Goal: Connect with others: Connect with others

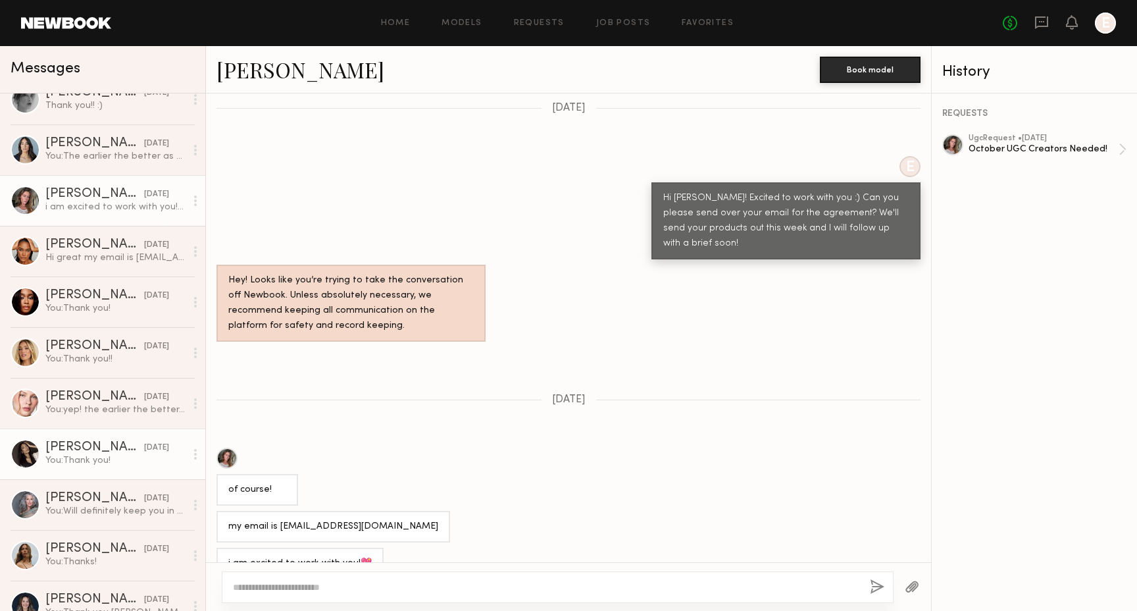
scroll to position [271, 0]
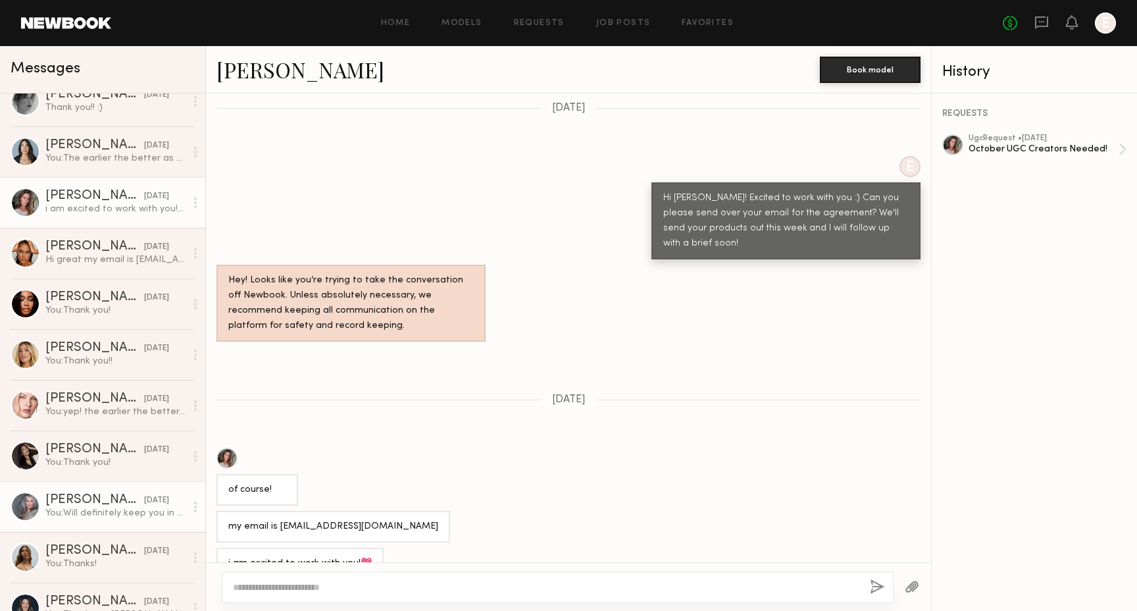
click at [115, 505] on div "Kandeyce J." at bounding box center [94, 500] width 99 height 13
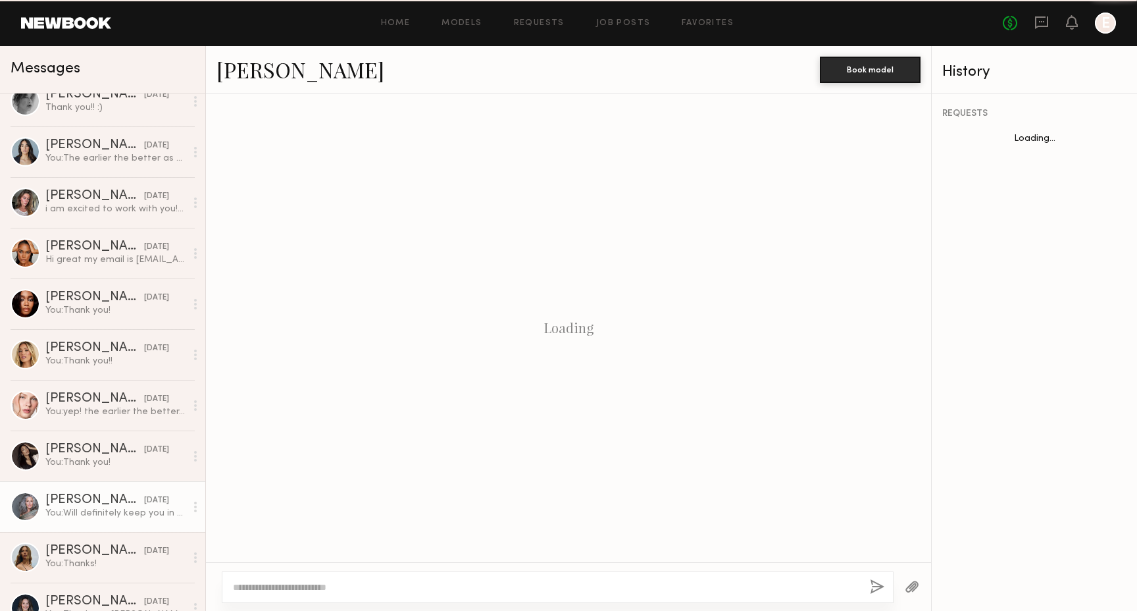
scroll to position [734, 0]
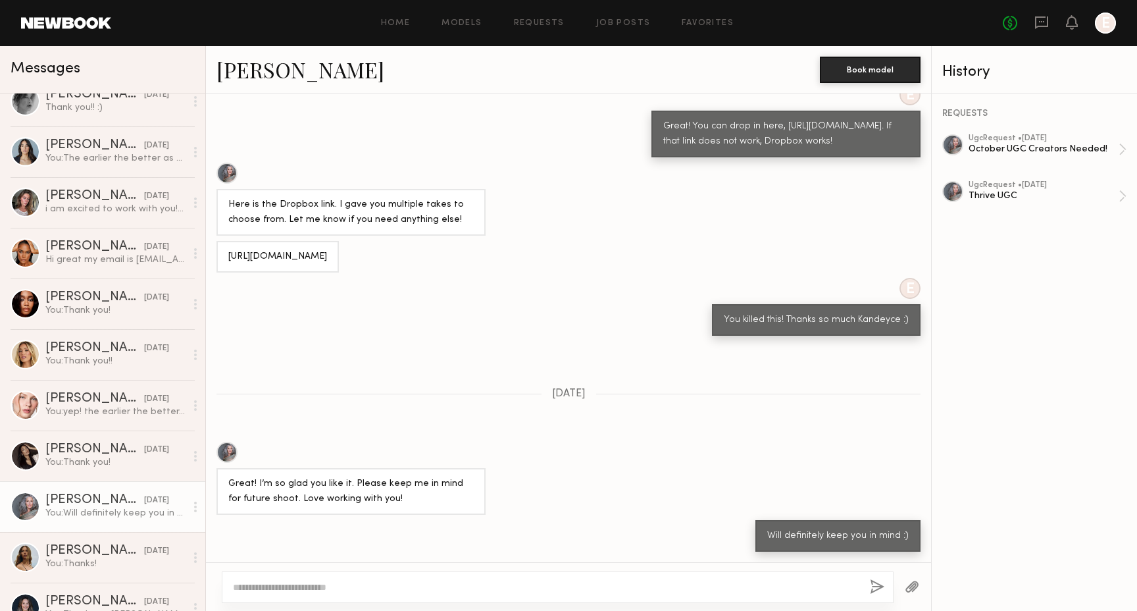
click at [281, 66] on link "Kandeyce J." at bounding box center [301, 69] width 168 height 28
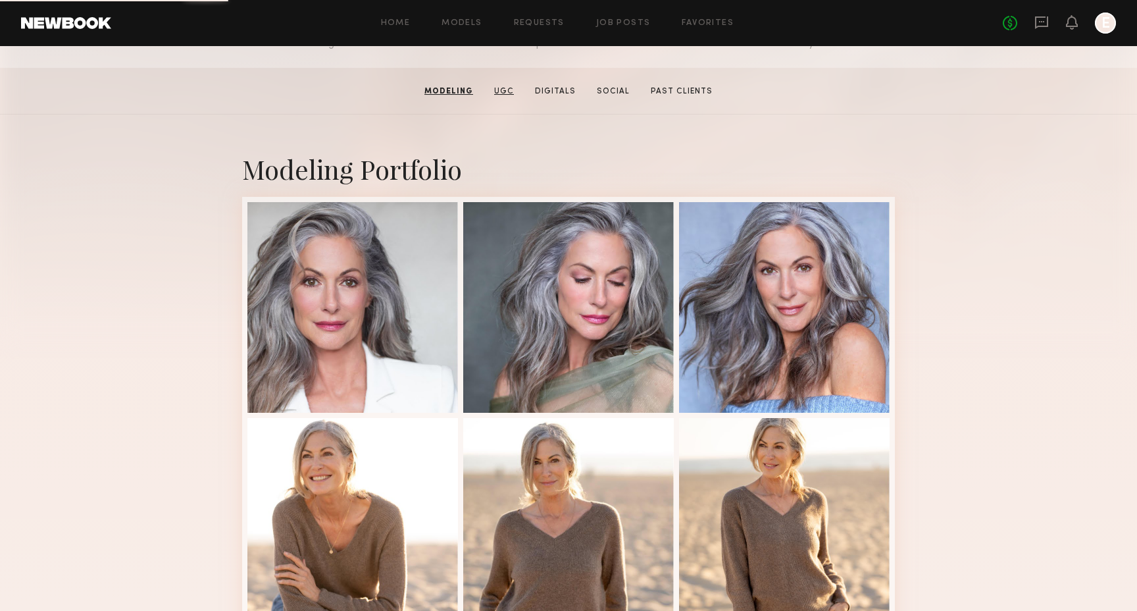
scroll to position [186, 0]
click at [779, 302] on div at bounding box center [784, 306] width 211 height 211
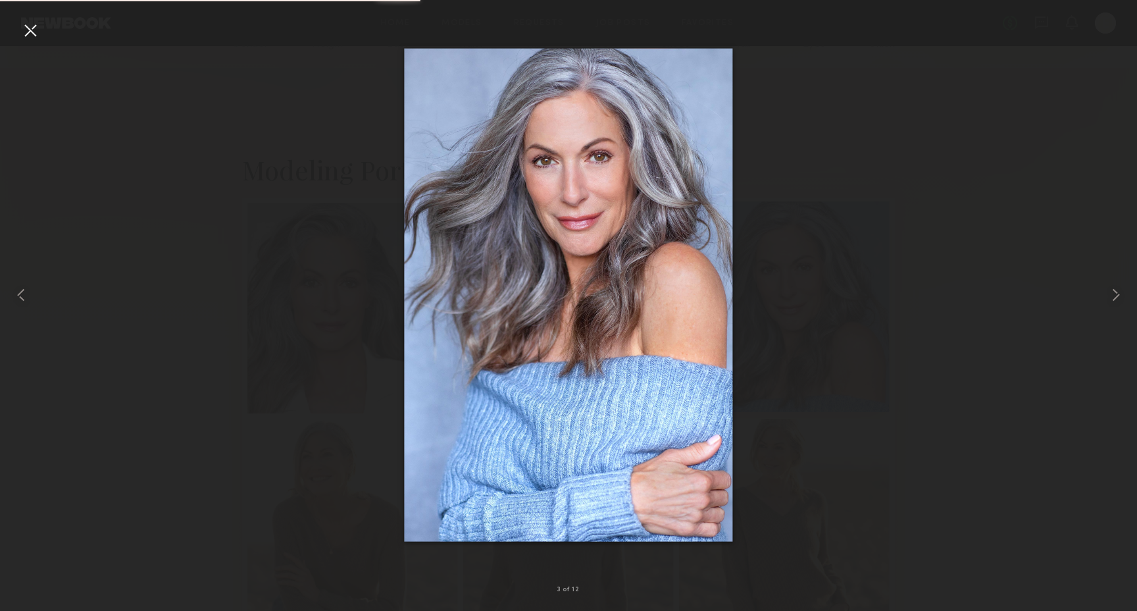
click at [779, 302] on div at bounding box center [568, 295] width 1137 height 548
click at [32, 33] on div at bounding box center [30, 30] width 21 height 21
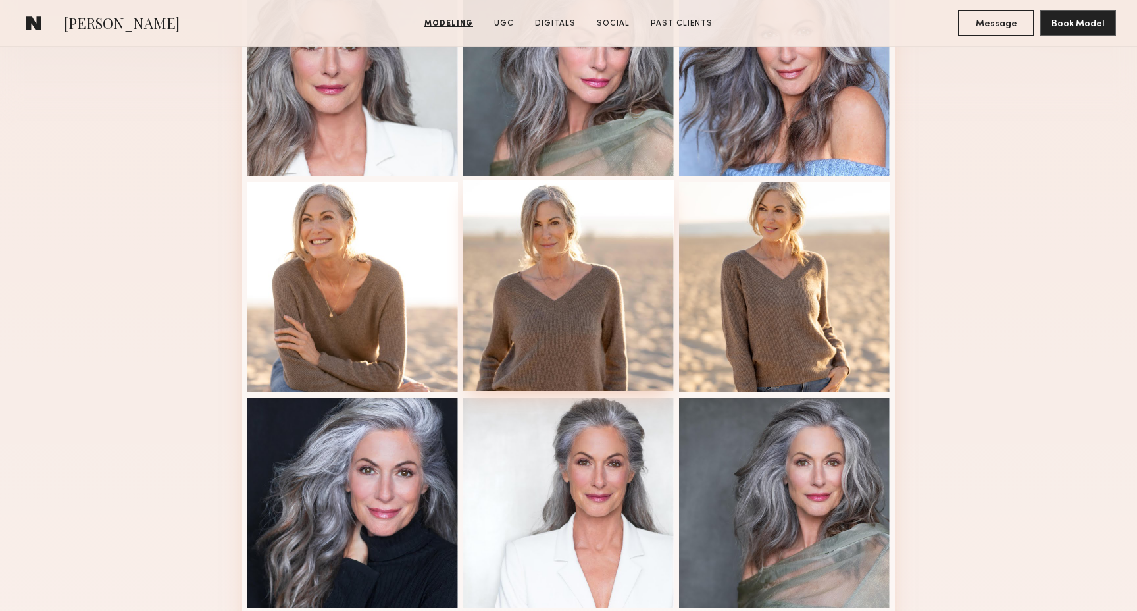
scroll to position [421, 0]
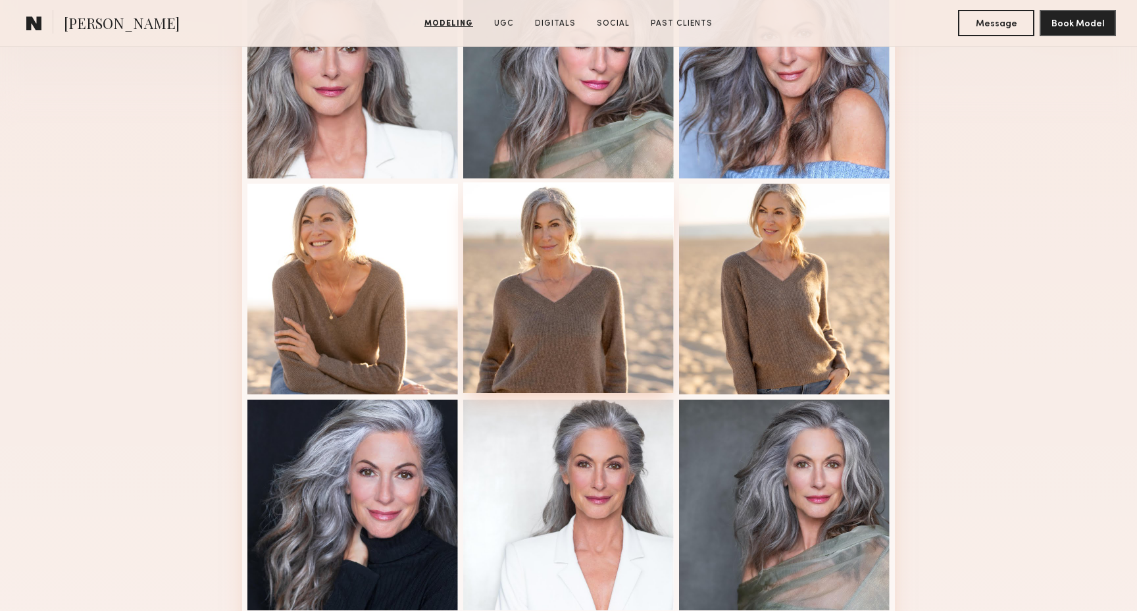
click at [592, 330] on div at bounding box center [568, 287] width 211 height 211
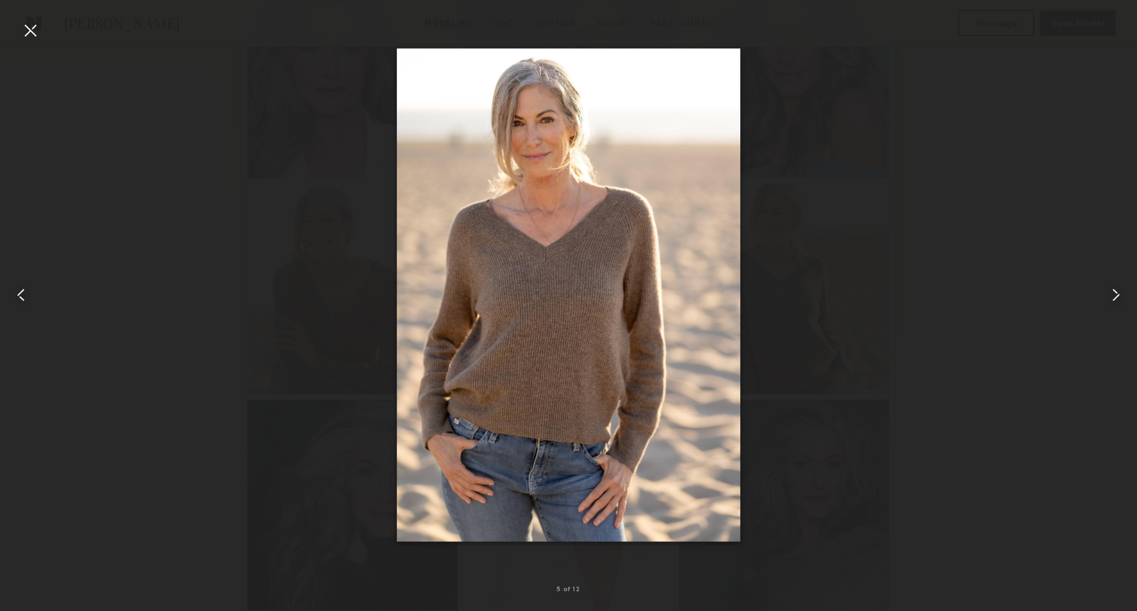
click at [246, 80] on div at bounding box center [568, 295] width 1137 height 548
click at [39, 35] on div at bounding box center [30, 30] width 21 height 21
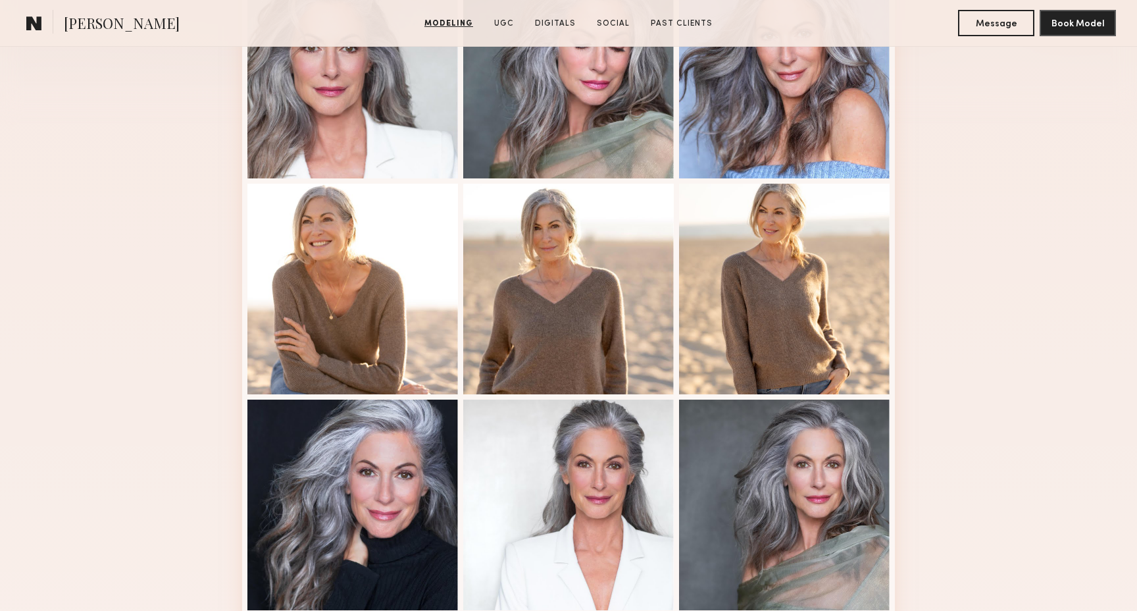
click at [136, 89] on div "Modeling Portfolio View More" at bounding box center [568, 392] width 1137 height 1025
click at [95, 178] on div "Modeling Portfolio View More" at bounding box center [568, 392] width 1137 height 1025
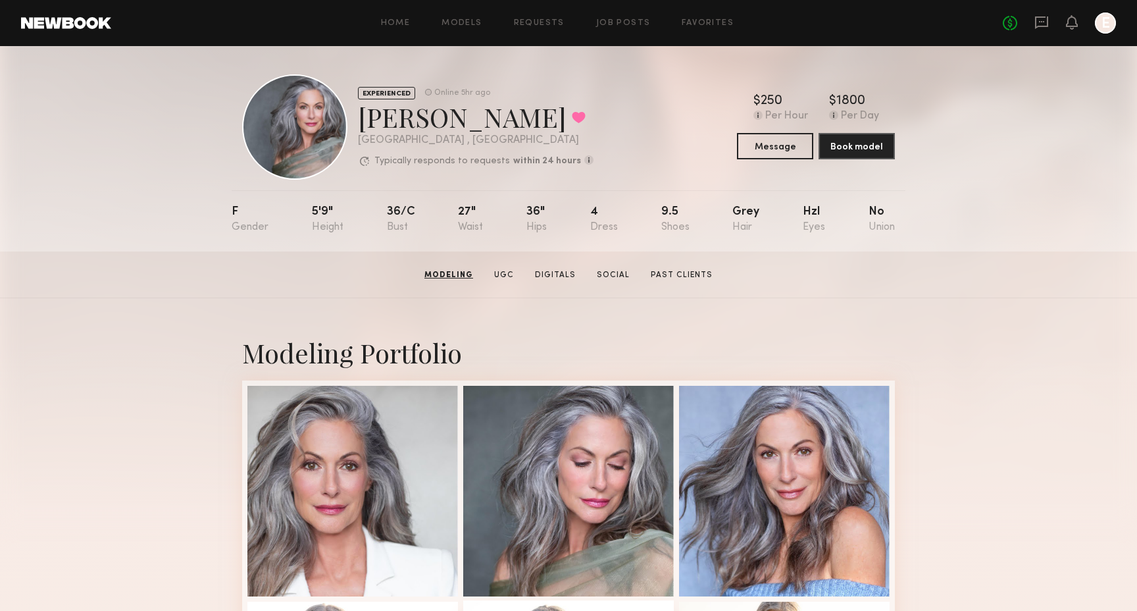
scroll to position [0, 0]
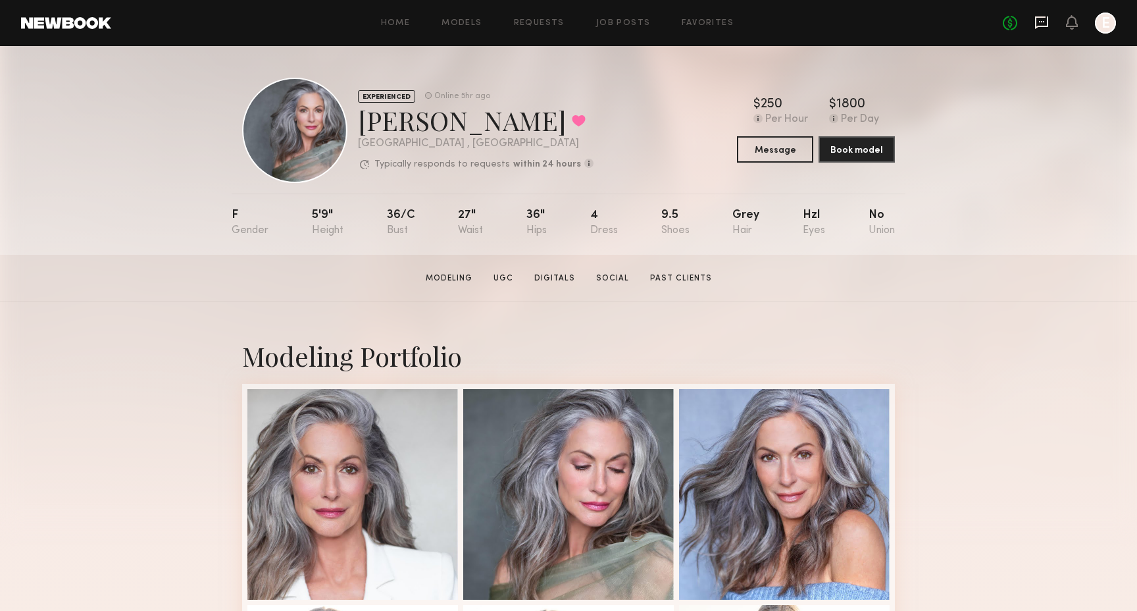
click at [1039, 24] on icon at bounding box center [1041, 22] width 14 height 14
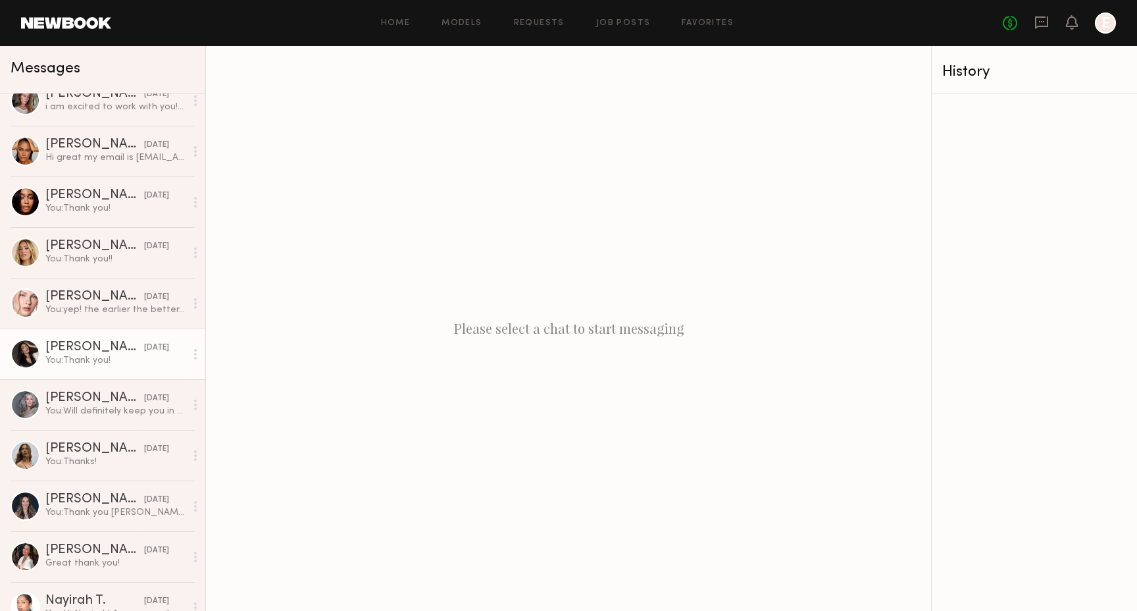
scroll to position [377, 0]
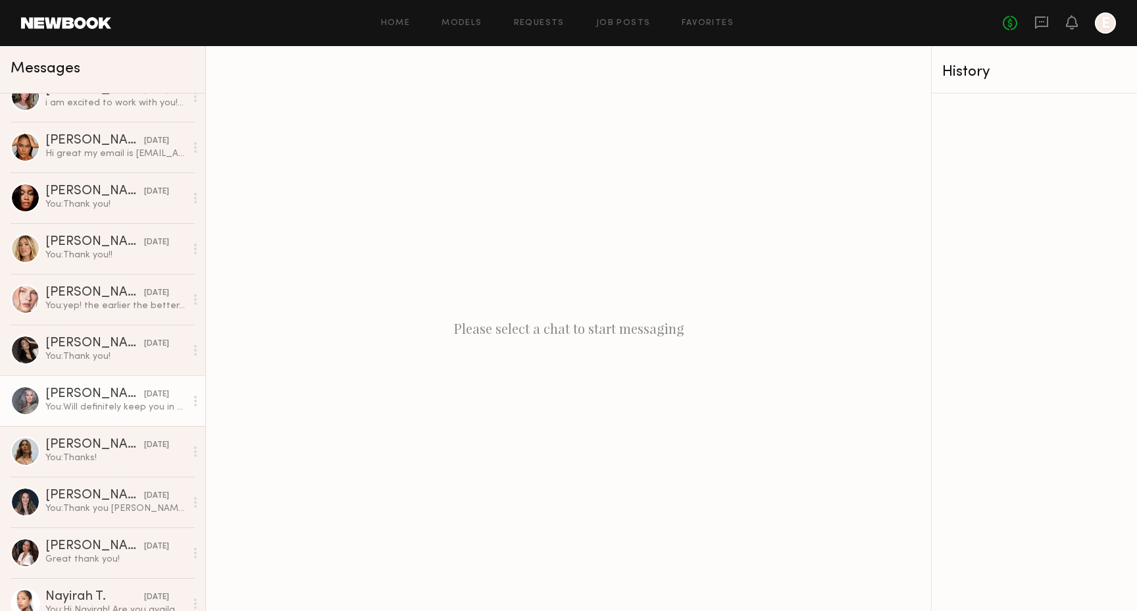
click at [116, 409] on div "You: Will definitely keep you in mind :)" at bounding box center [115, 407] width 140 height 13
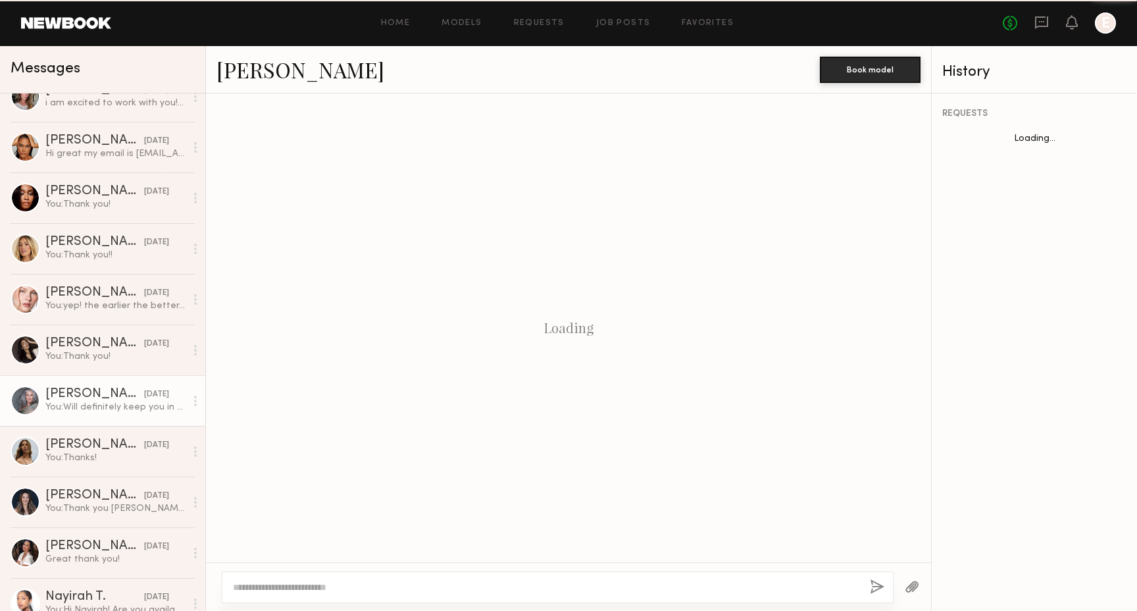
scroll to position [734, 0]
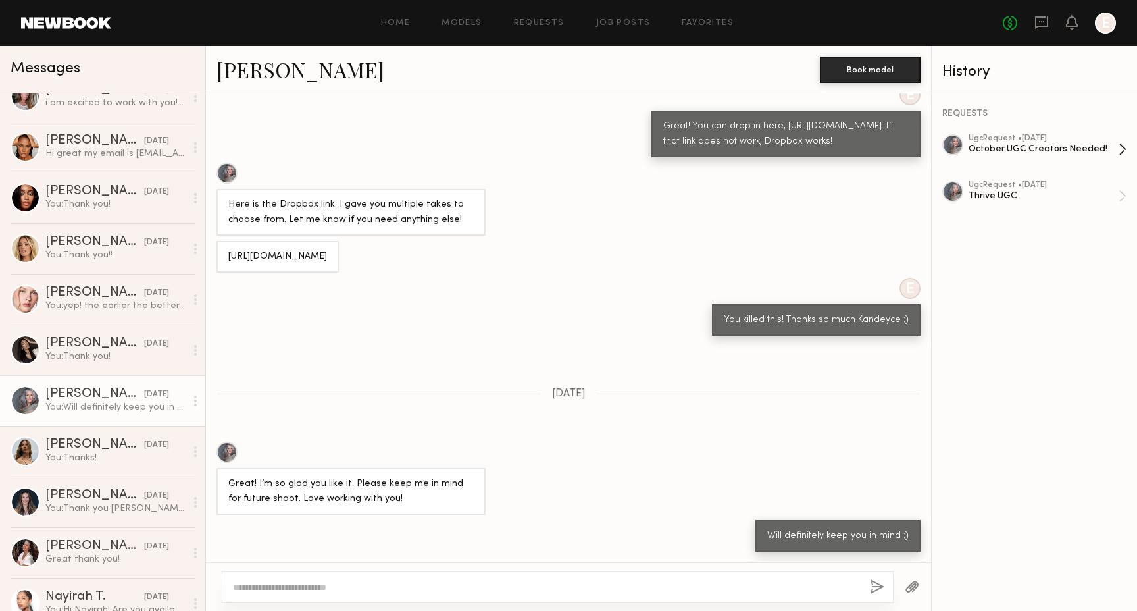
click at [1036, 153] on div "October UGC Creators Needed!" at bounding box center [1044, 149] width 150 height 13
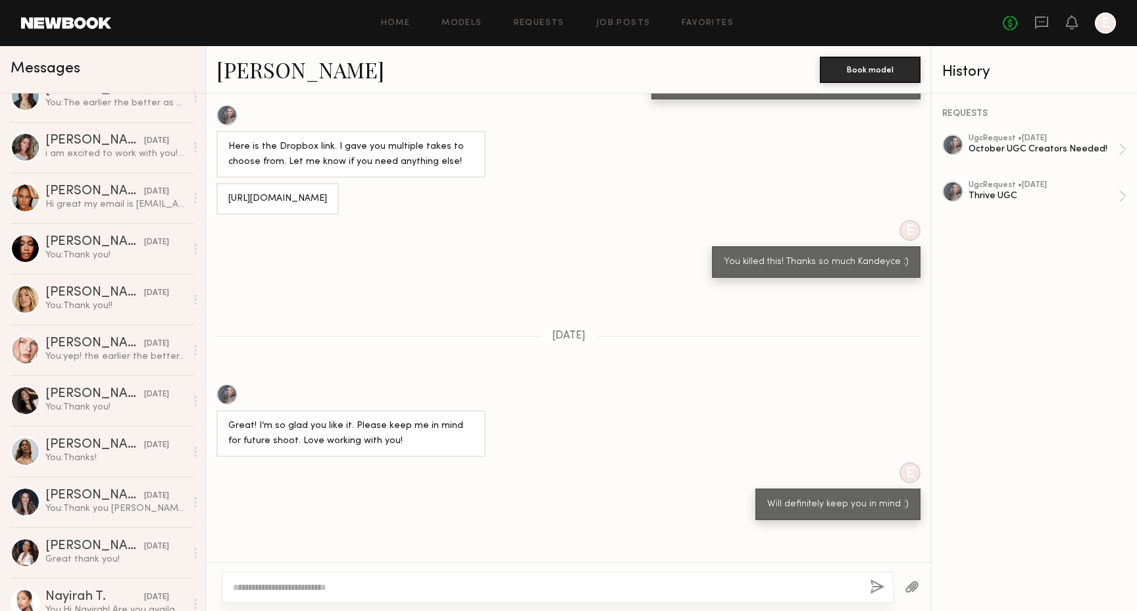
scroll to position [0, 0]
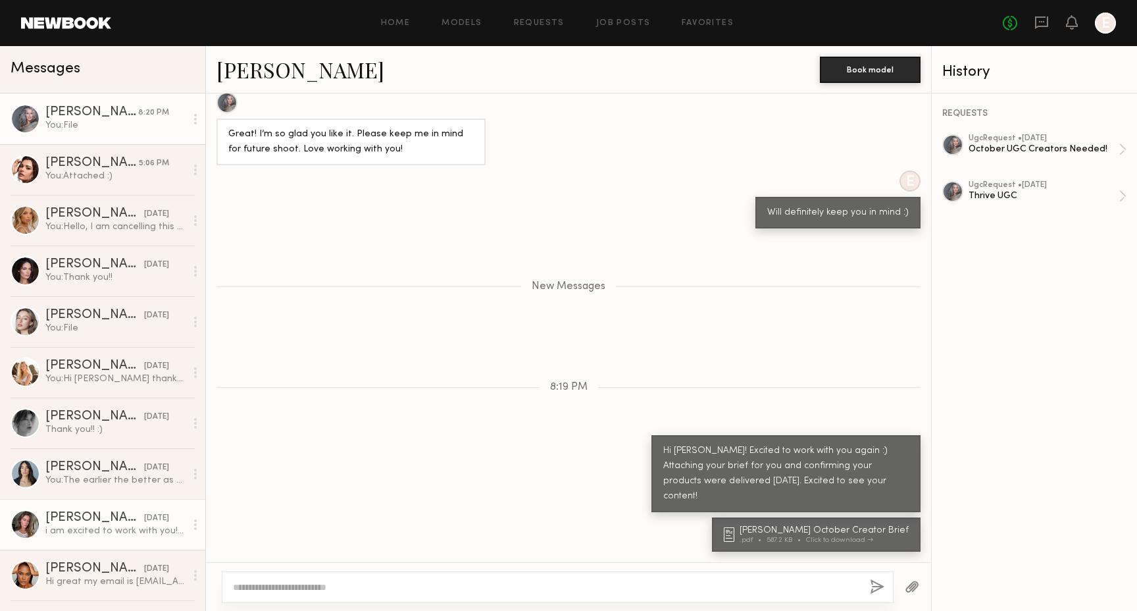
click at [144, 521] on div "09/25/2025" at bounding box center [156, 518] width 25 height 13
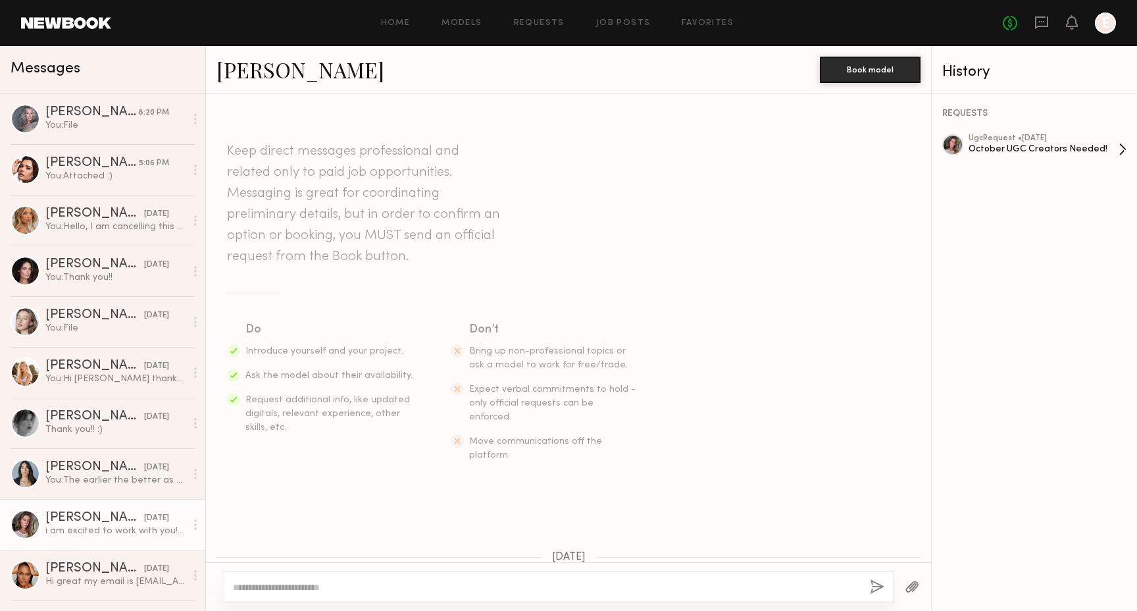
click at [1036, 153] on div "October UGC Creators Needed!" at bounding box center [1044, 149] width 150 height 13
click at [1078, 143] on div "October UGC Creators Needed!" at bounding box center [1044, 149] width 150 height 13
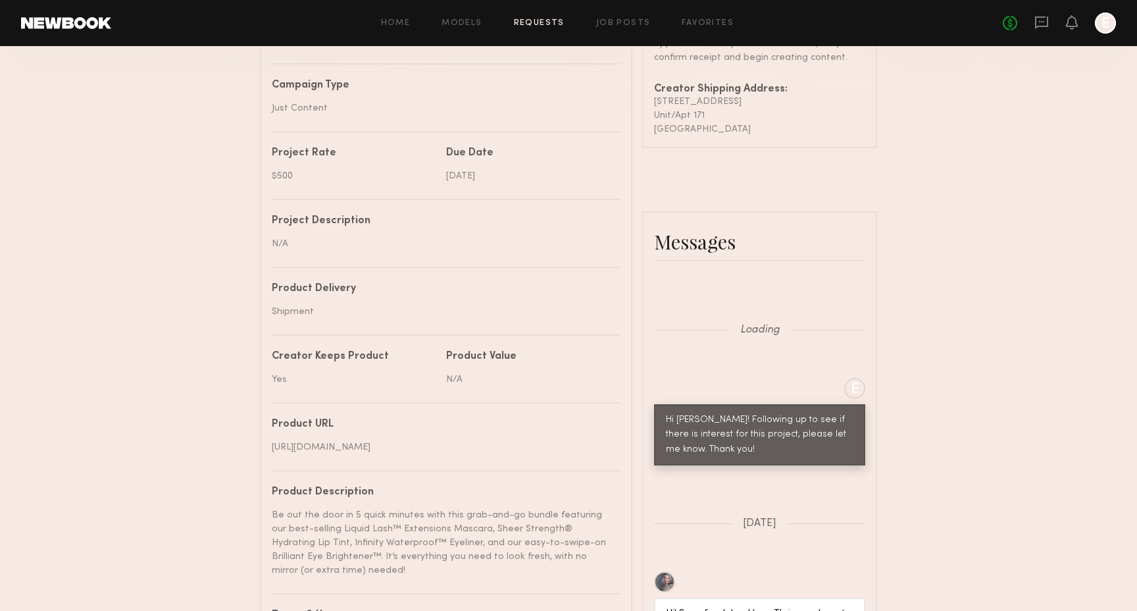
scroll to position [1939, 0]
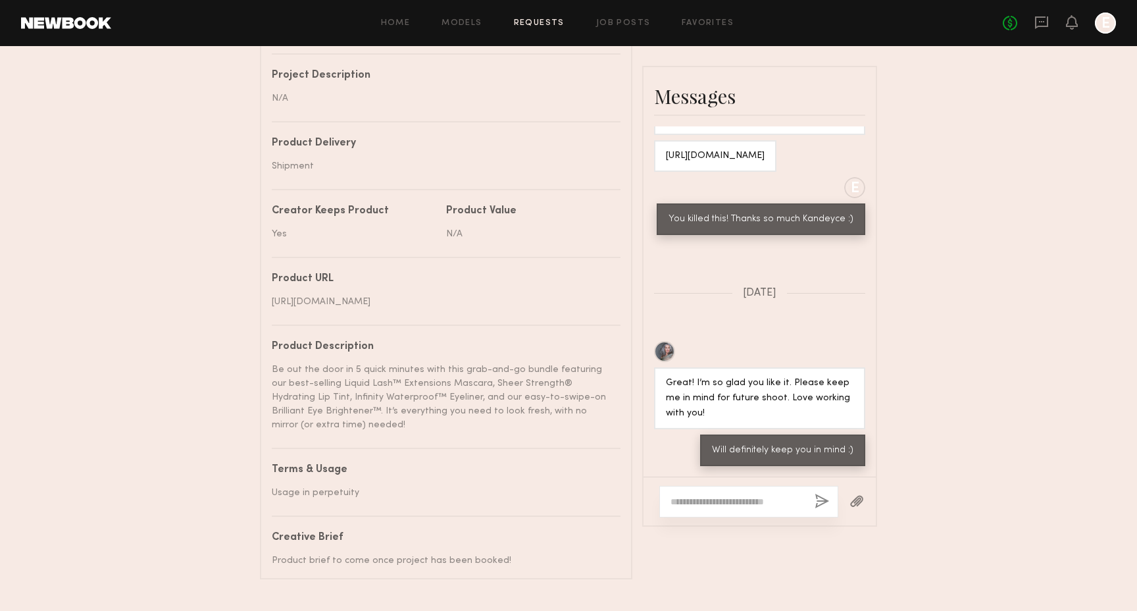
click at [713, 489] on div "Loading E Hi Kandeyce! Following up to see if there is interest for this projec…" at bounding box center [760, 325] width 232 height 399
click at [719, 503] on textarea at bounding box center [738, 501] width 134 height 13
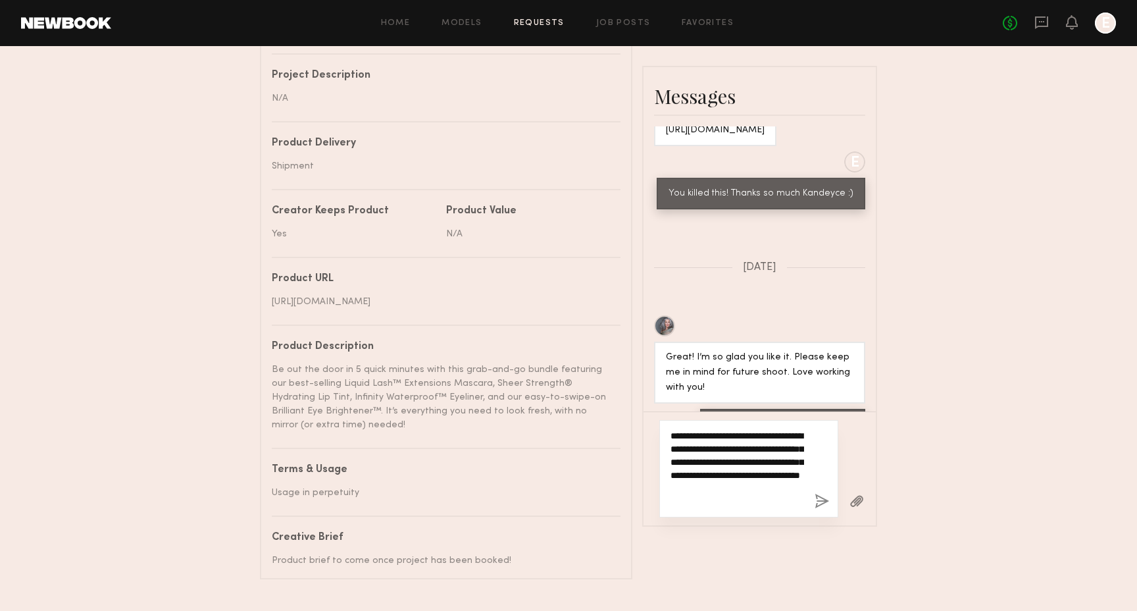
click at [713, 488] on textarea "**********" at bounding box center [738, 468] width 134 height 79
type textarea "**********"
click at [821, 497] on button "button" at bounding box center [822, 502] width 14 height 16
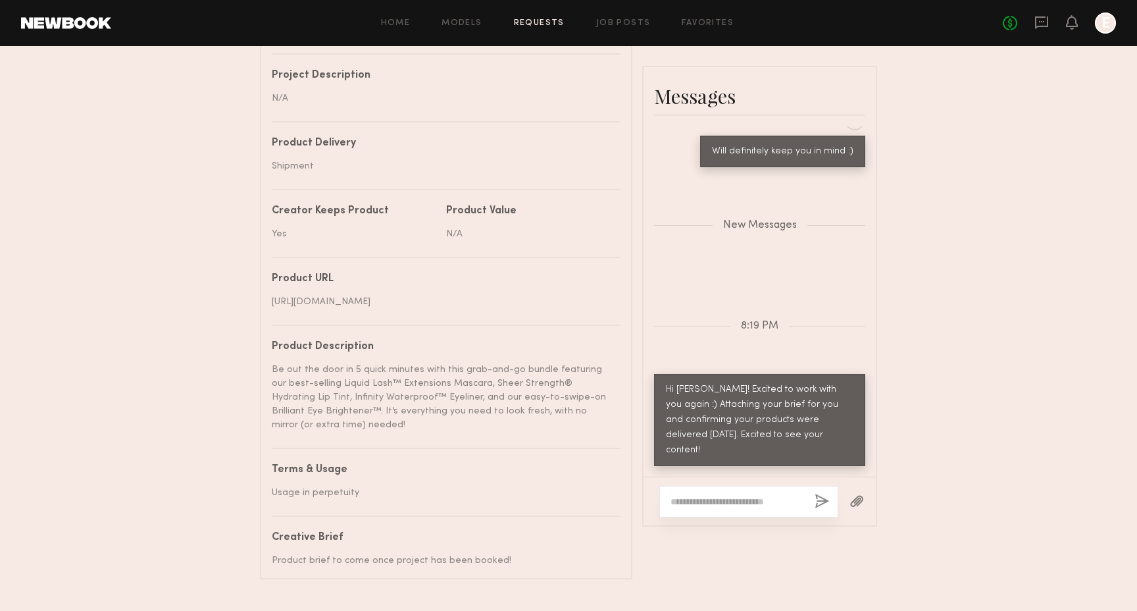
click at [861, 499] on button "button" at bounding box center [857, 502] width 14 height 16
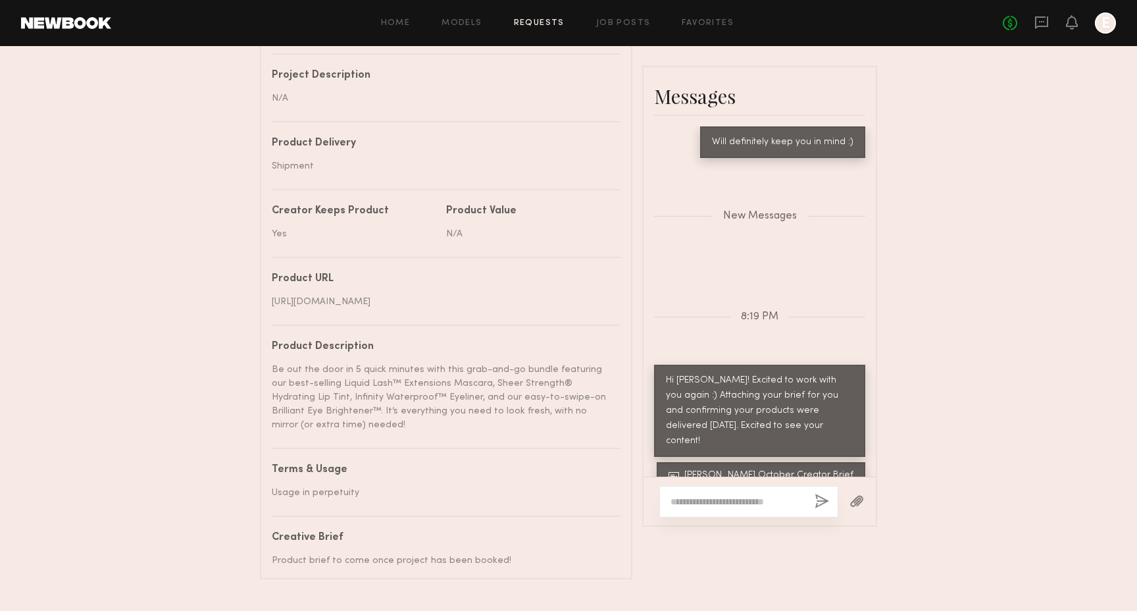
scroll to position [2287, 0]
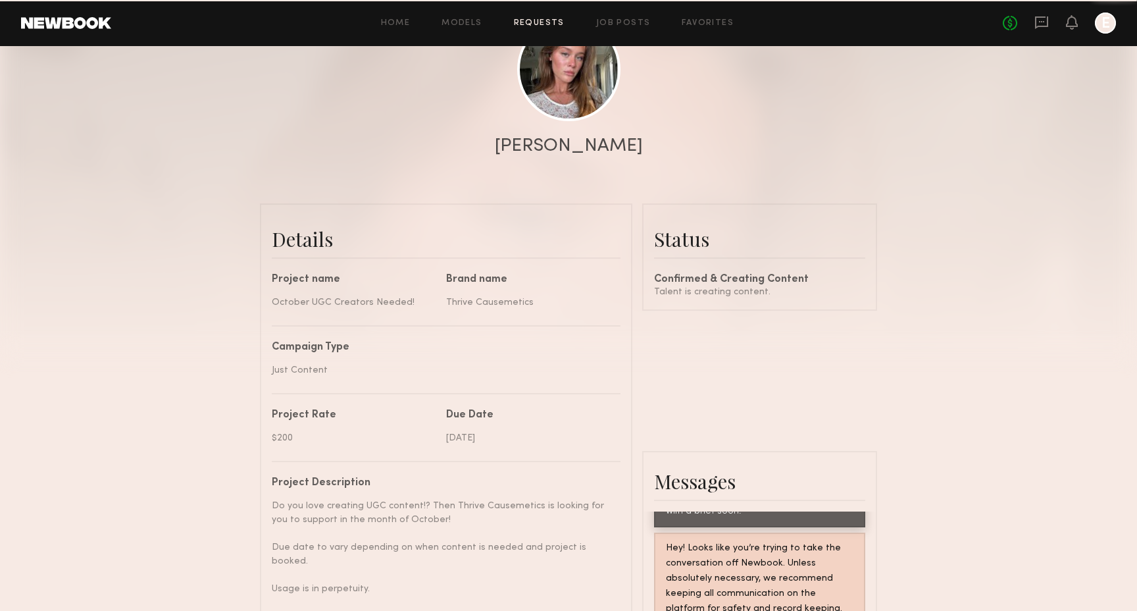
scroll to position [167, 0]
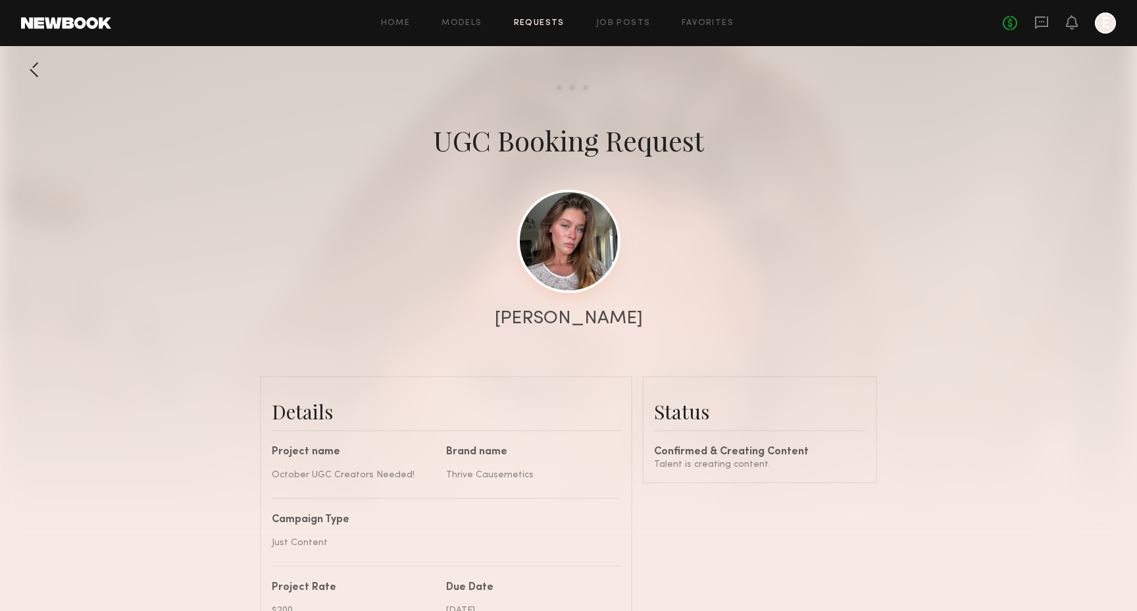
click at [537, 265] on link at bounding box center [568, 241] width 103 height 103
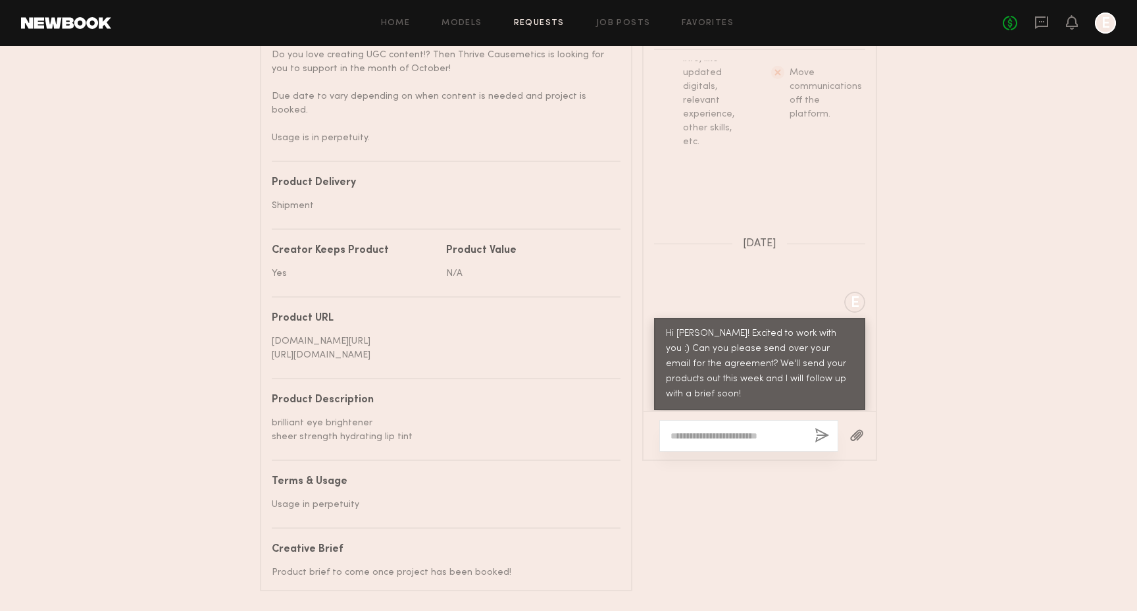
scroll to position [815, 0]
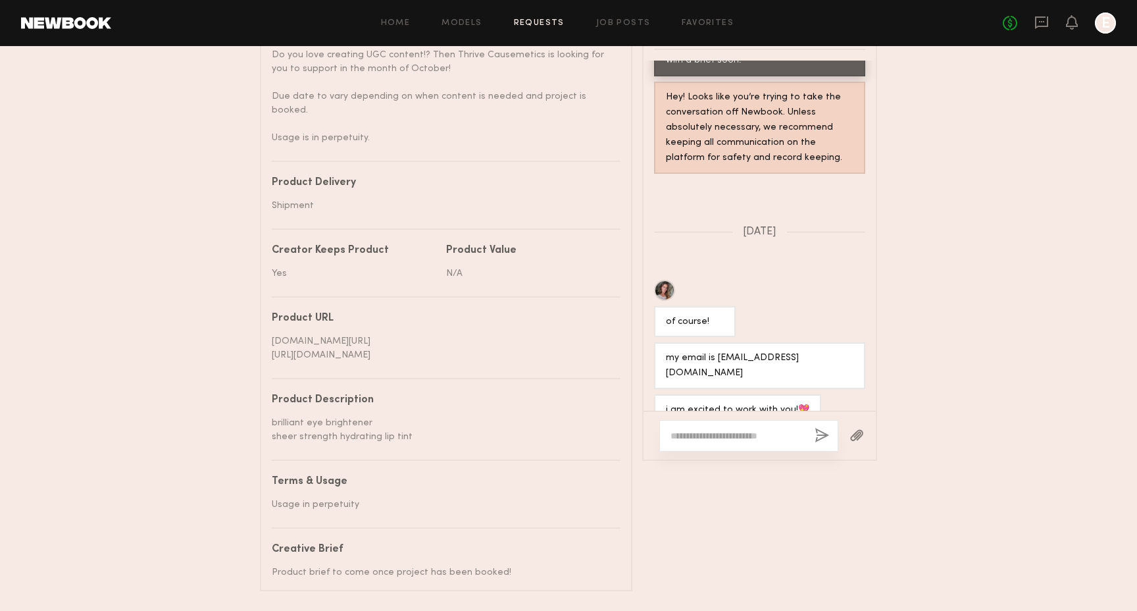
click at [735, 422] on div at bounding box center [748, 436] width 179 height 32
click at [738, 430] on textarea at bounding box center [738, 435] width 134 height 13
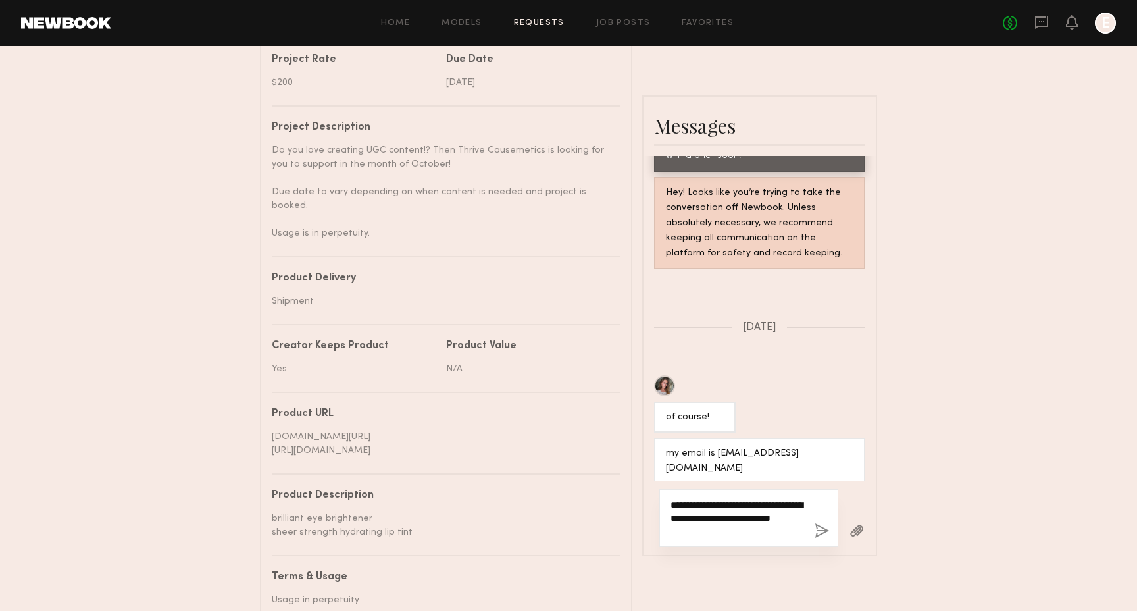
scroll to position [653, 0]
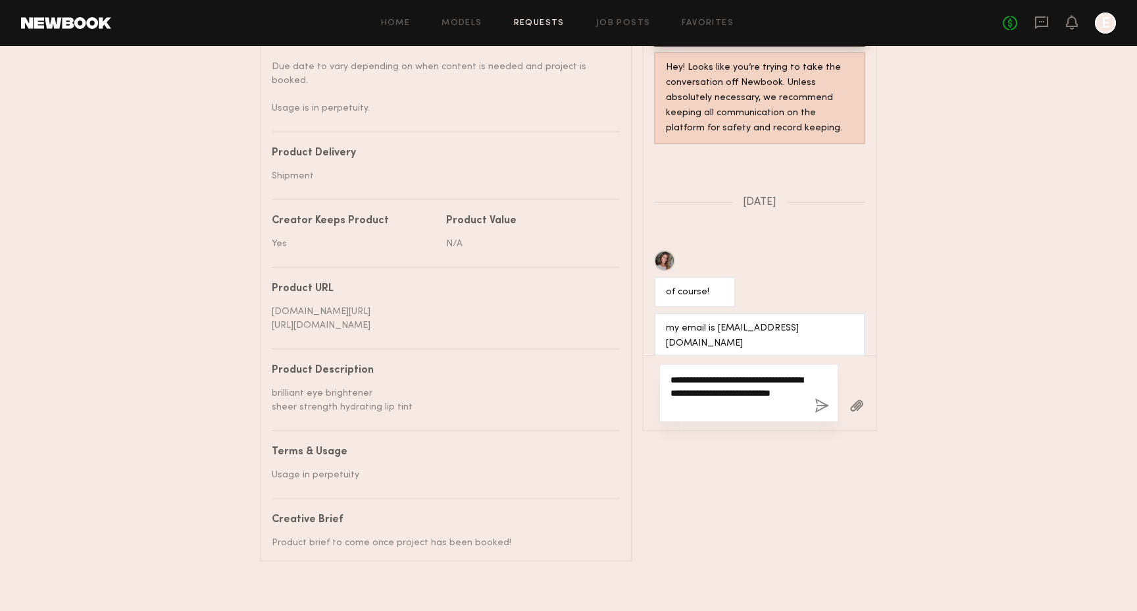
click at [744, 384] on textarea "**********" at bounding box center [738, 392] width 134 height 39
drag, startPoint x: 743, startPoint y: 384, endPoint x: 755, endPoint y: 403, distance: 23.4
click at [755, 403] on textarea "**********" at bounding box center [738, 392] width 134 height 39
type textarea "**********"
click at [859, 401] on button "button" at bounding box center [857, 406] width 14 height 16
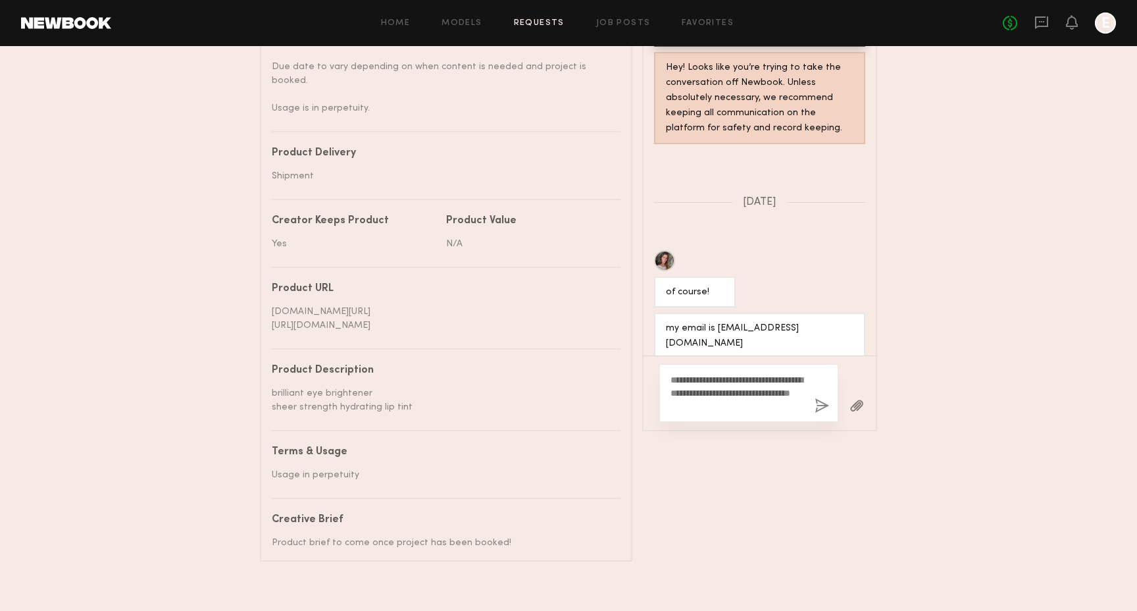
scroll to position [1081, 0]
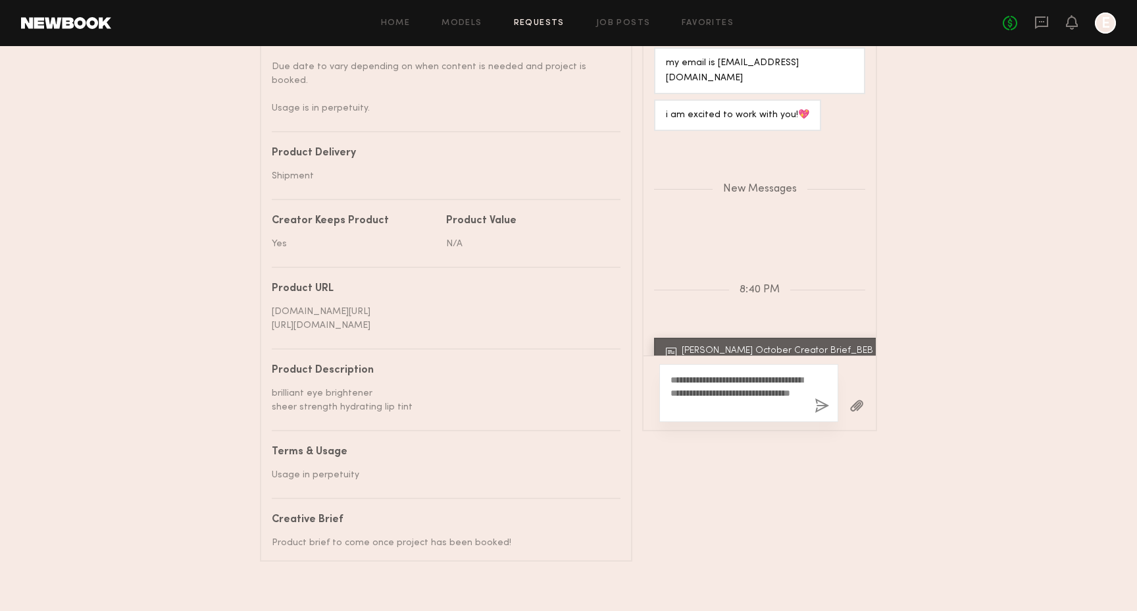
click at [853, 400] on button "button" at bounding box center [857, 406] width 14 height 16
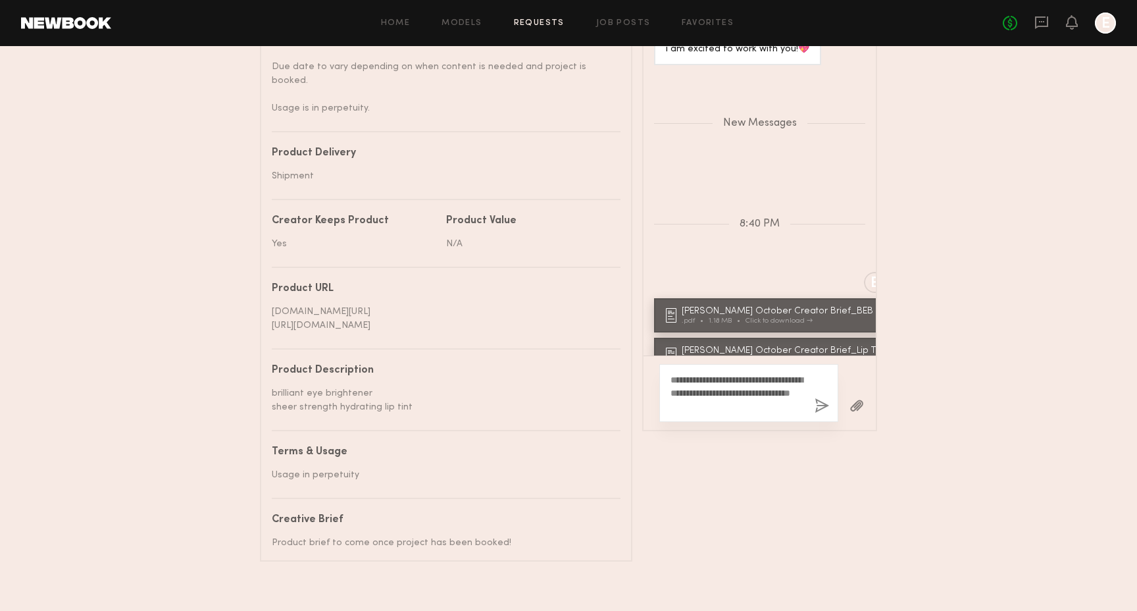
click at [821, 398] on button "button" at bounding box center [822, 406] width 14 height 16
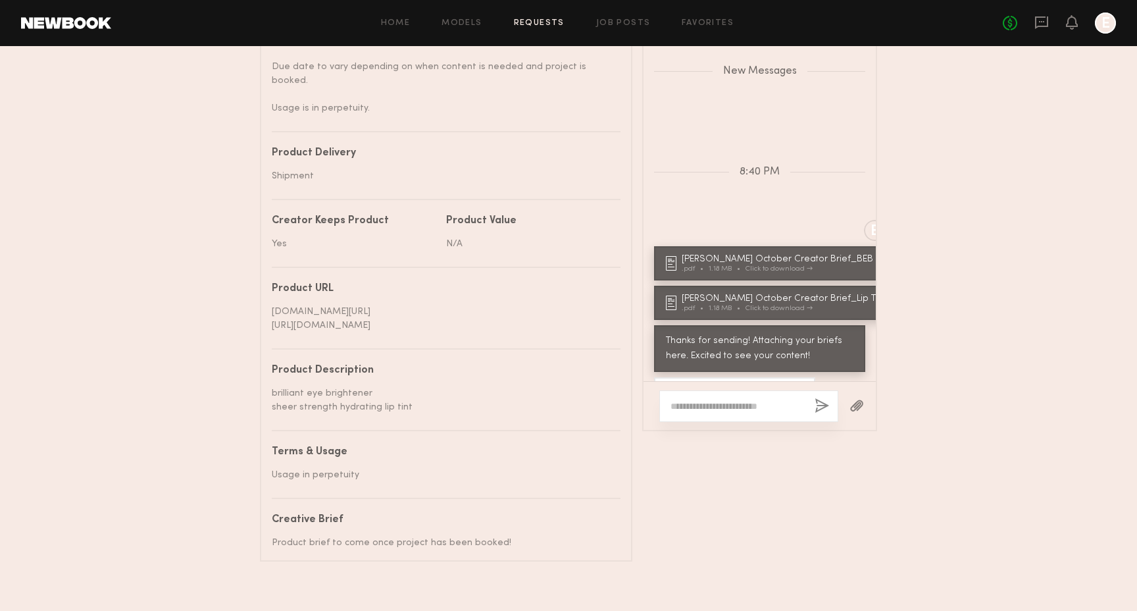
scroll to position [1210, 0]
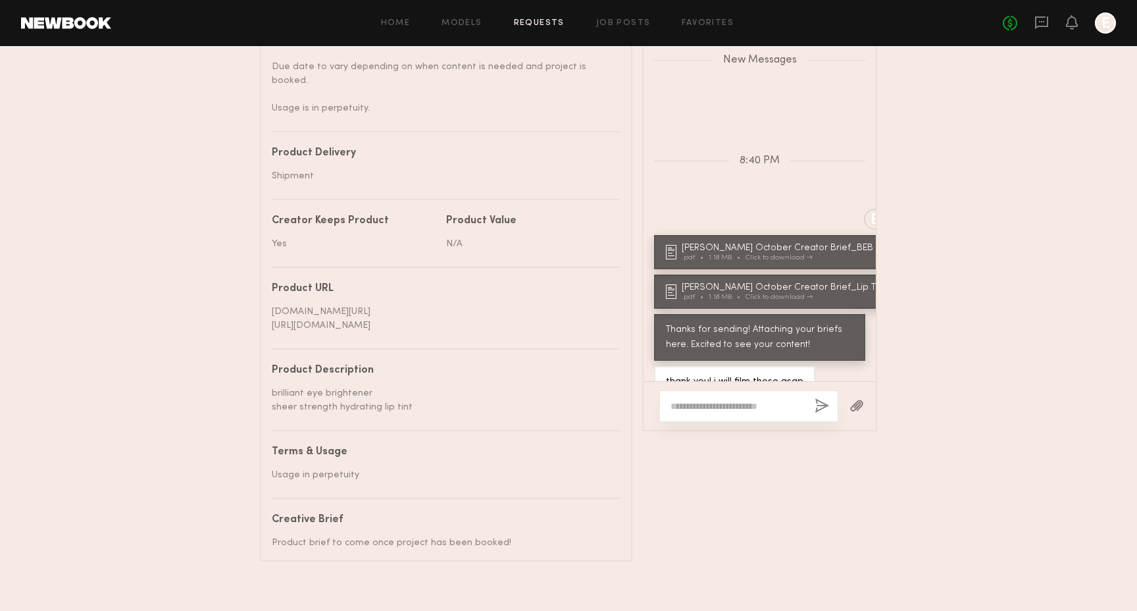
click at [718, 405] on textarea at bounding box center [738, 405] width 134 height 13
type textarea "**********"
click at [812, 403] on div "**********" at bounding box center [748, 406] width 179 height 32
click at [820, 398] on button "button" at bounding box center [822, 406] width 14 height 16
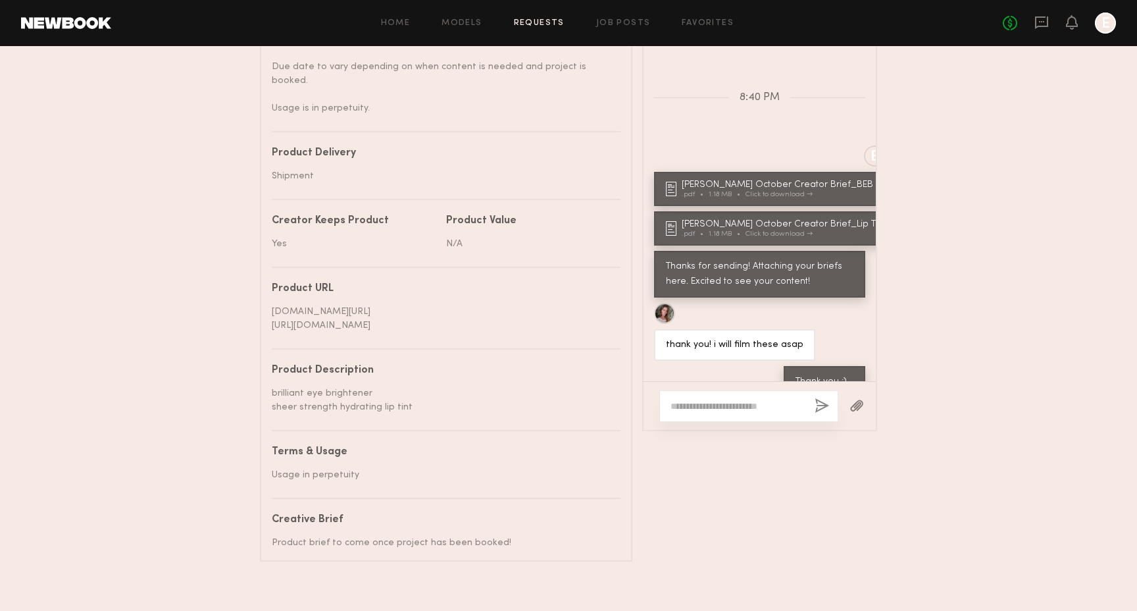
scroll to position [0, 0]
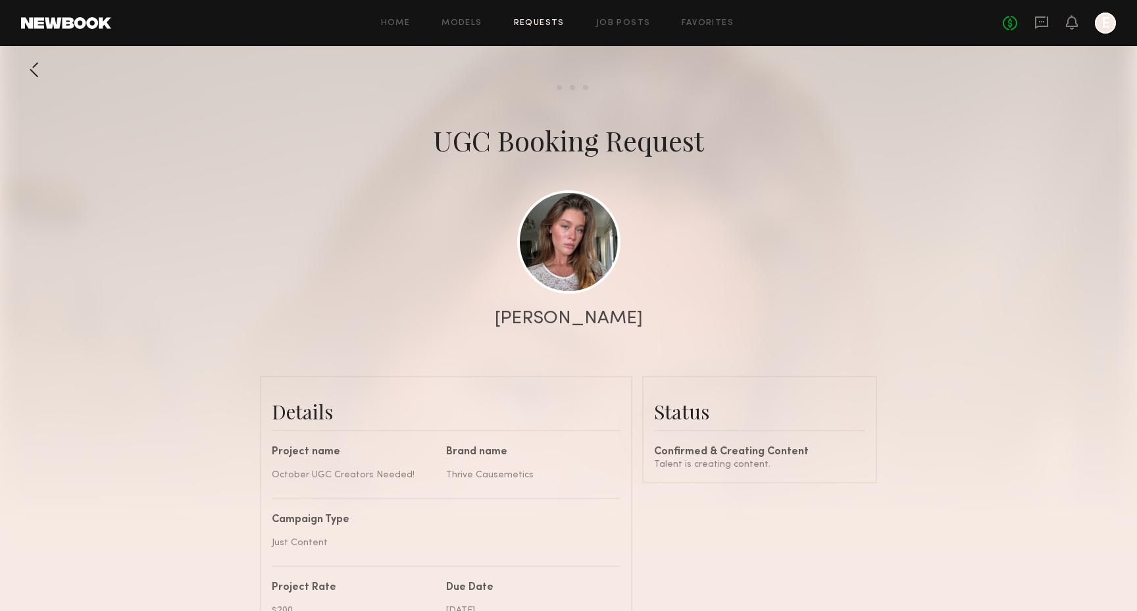
click at [32, 74] on div at bounding box center [34, 70] width 26 height 26
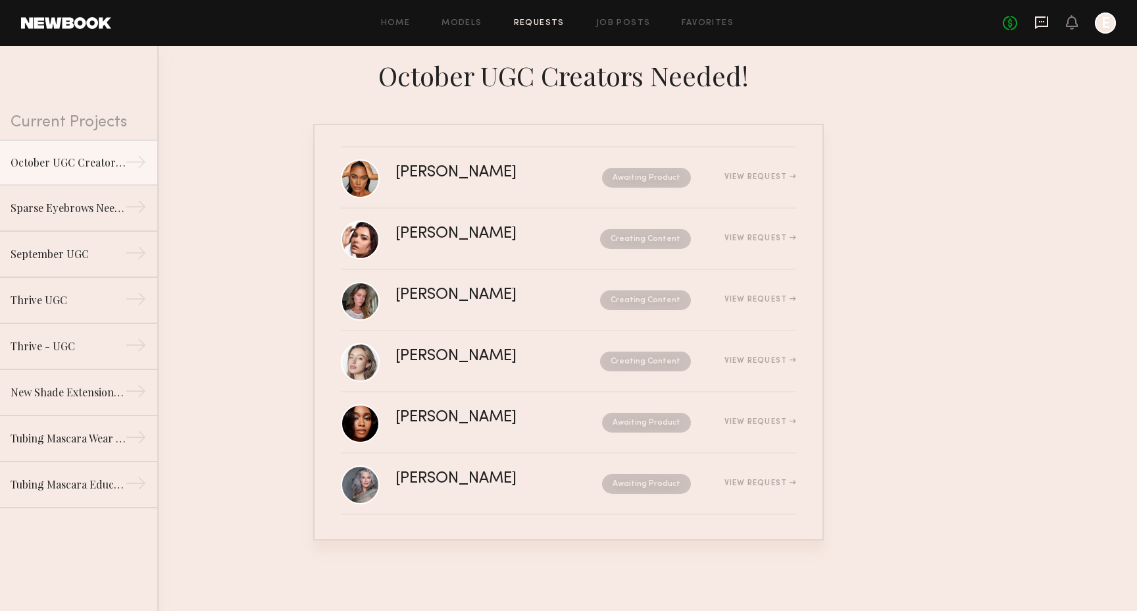
click at [1044, 17] on icon at bounding box center [1041, 22] width 13 height 13
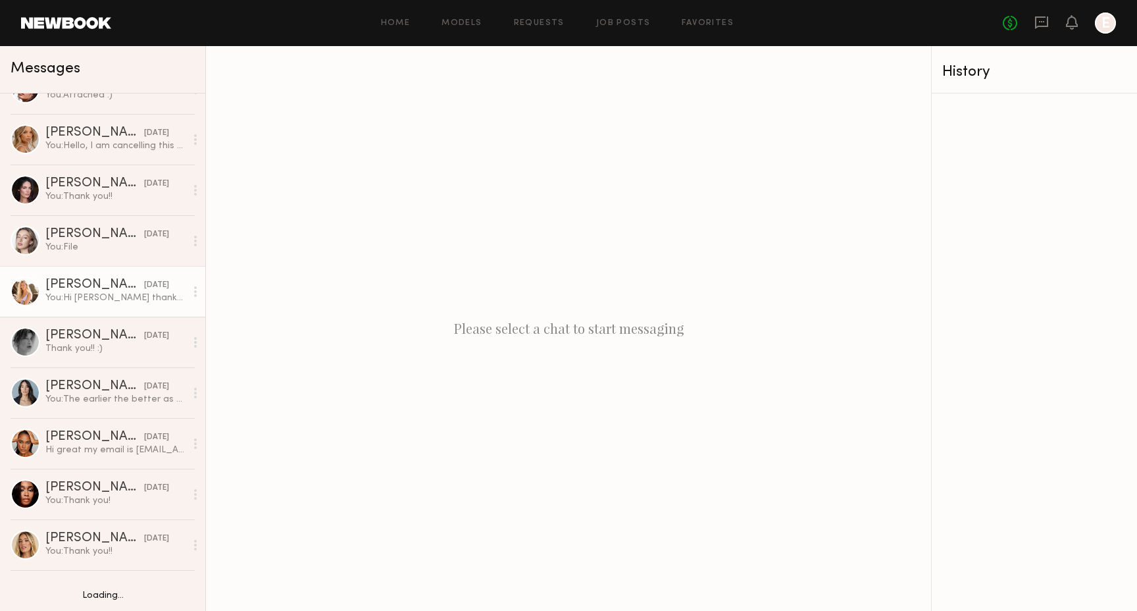
scroll to position [149, 0]
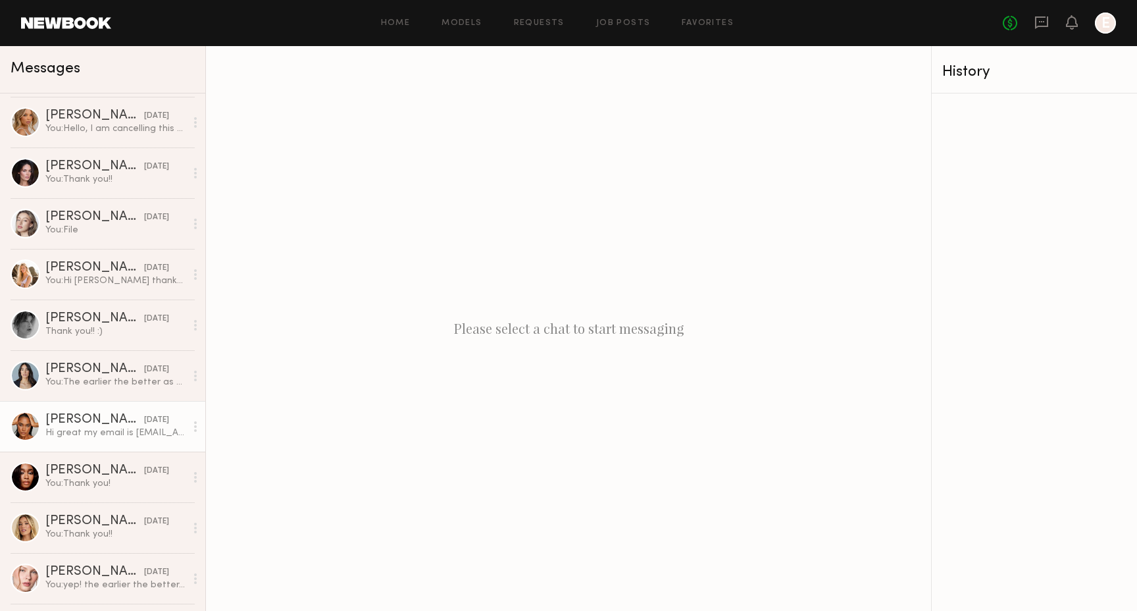
click at [96, 426] on div "Hi great my email is mcgradyz97@gmail.com" at bounding box center [115, 432] width 140 height 13
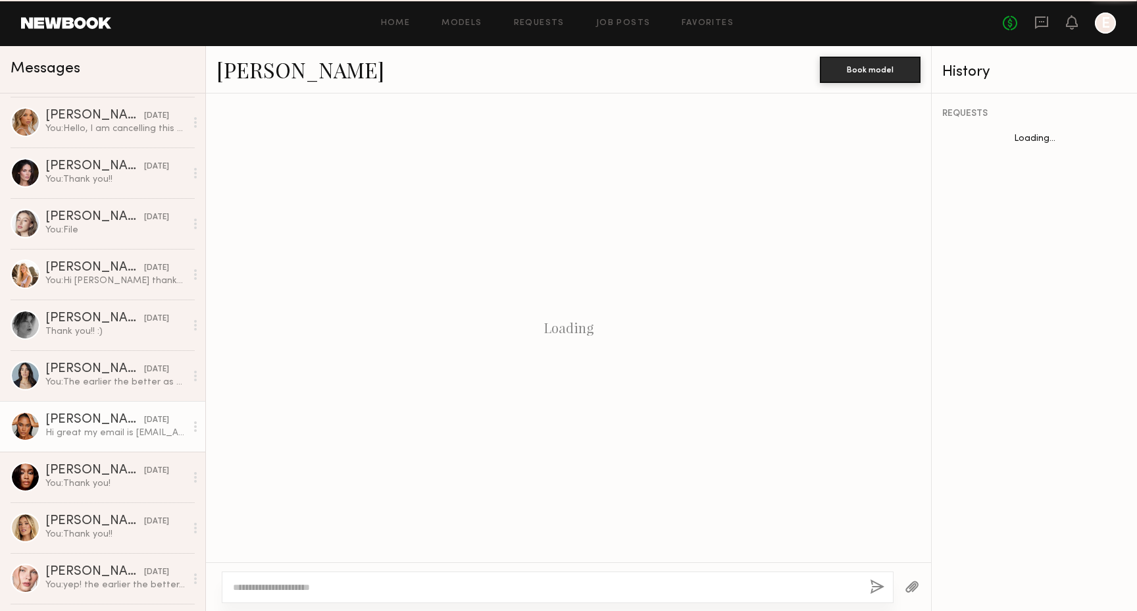
scroll to position [249, 0]
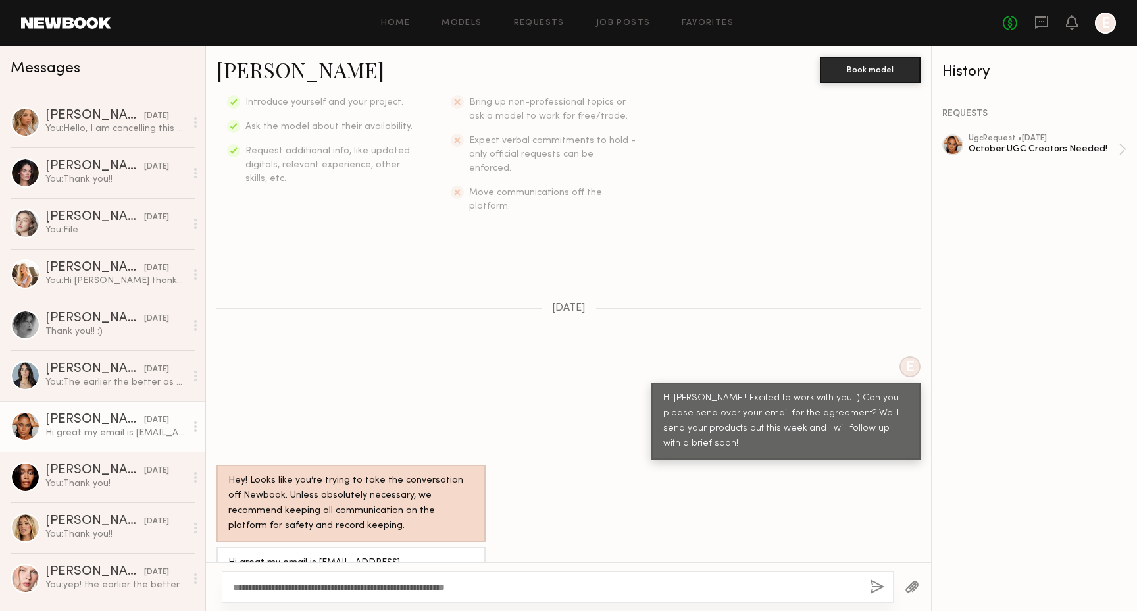
type textarea "**********"
click at [915, 583] on button "button" at bounding box center [912, 587] width 14 height 16
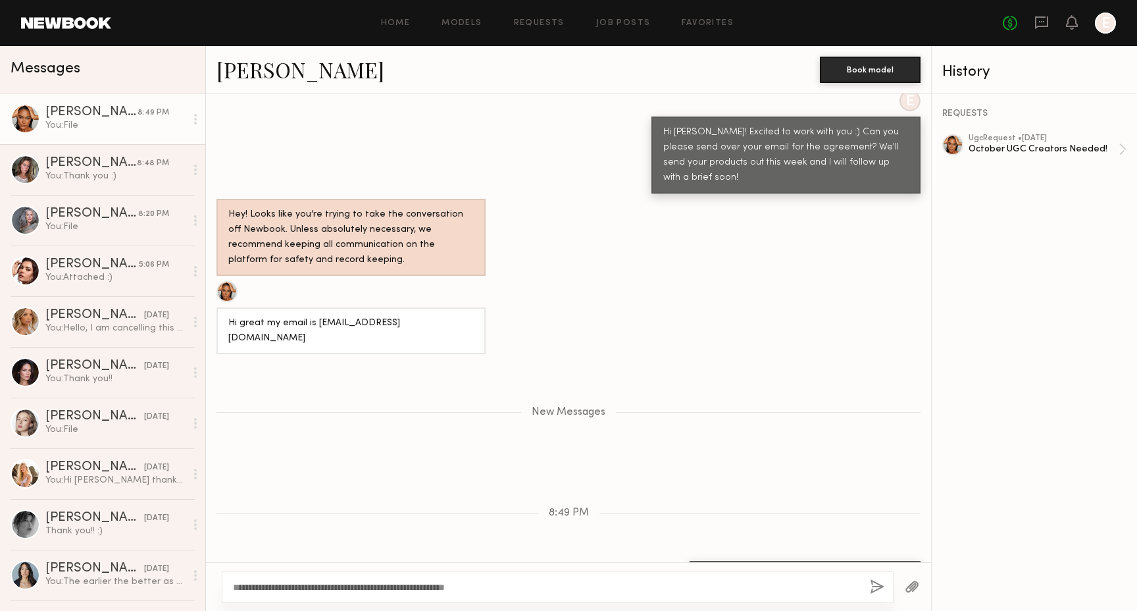
click at [913, 579] on button "button" at bounding box center [912, 587] width 14 height 16
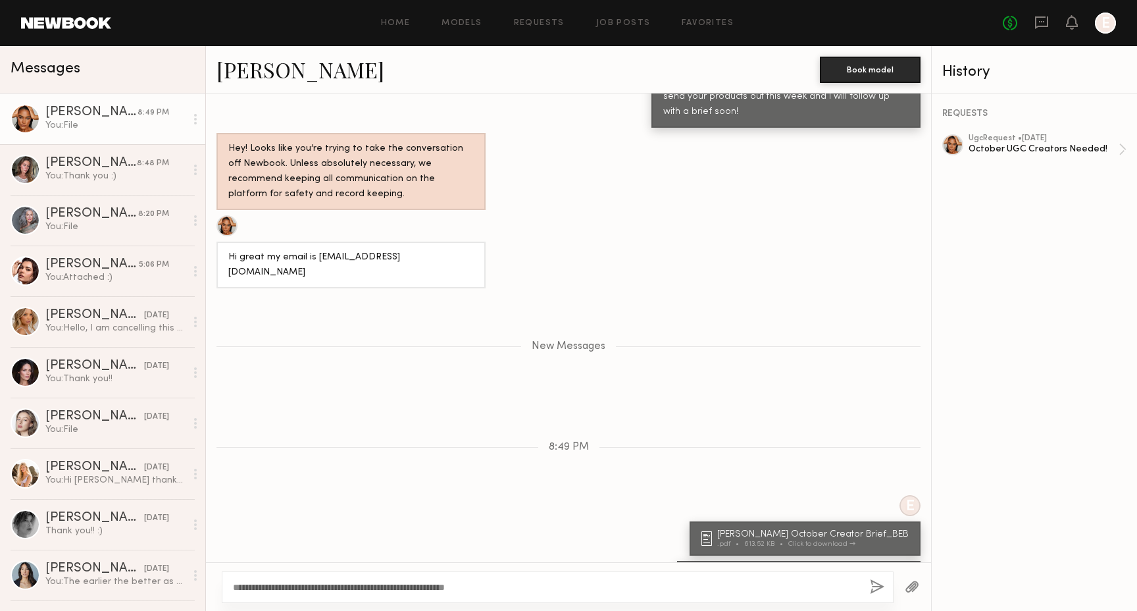
click at [876, 584] on button "button" at bounding box center [877, 587] width 14 height 16
